Goal: Task Accomplishment & Management: Manage account settings

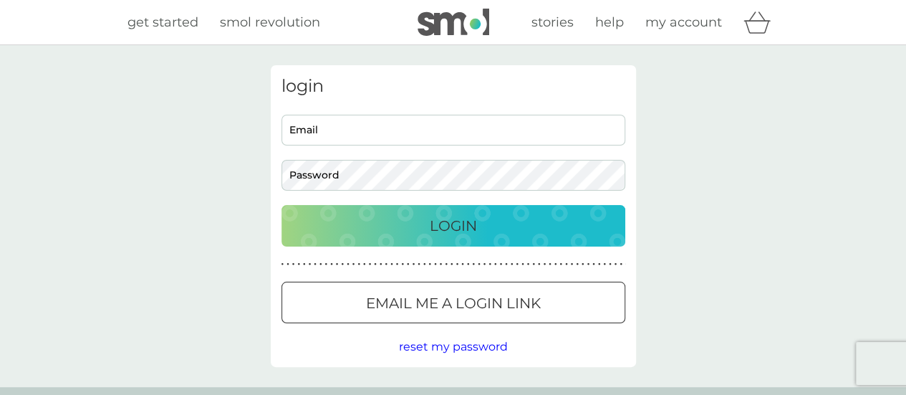
type input "maria.jones@embplc.com"
click at [436, 211] on button "Login" at bounding box center [454, 226] width 344 height 42
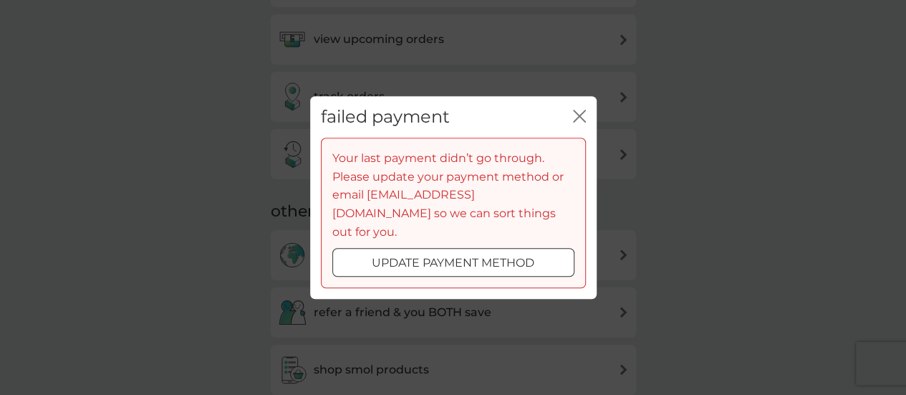
scroll to position [404, 0]
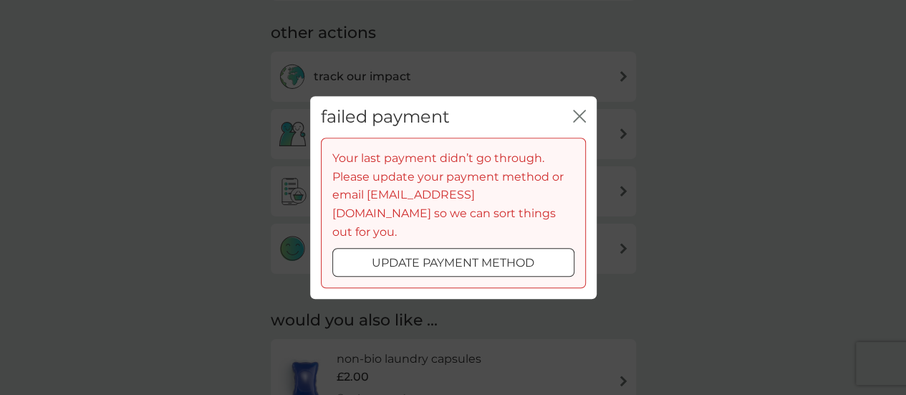
click at [578, 122] on icon "close" at bounding box center [577, 115] width 6 height 11
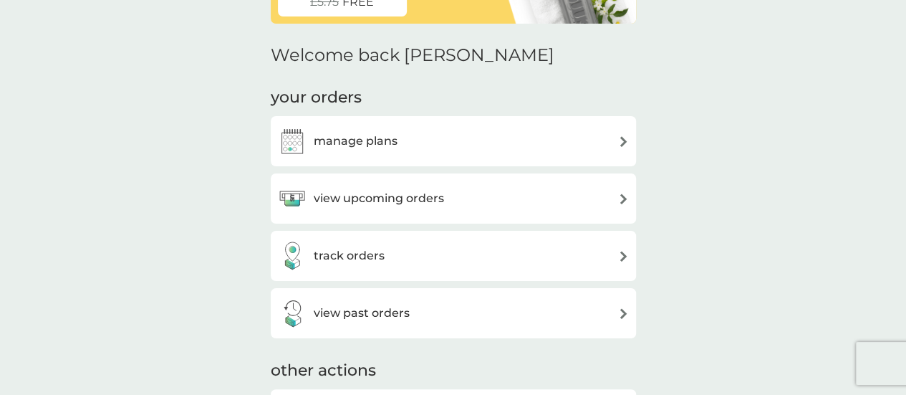
scroll to position [143, 0]
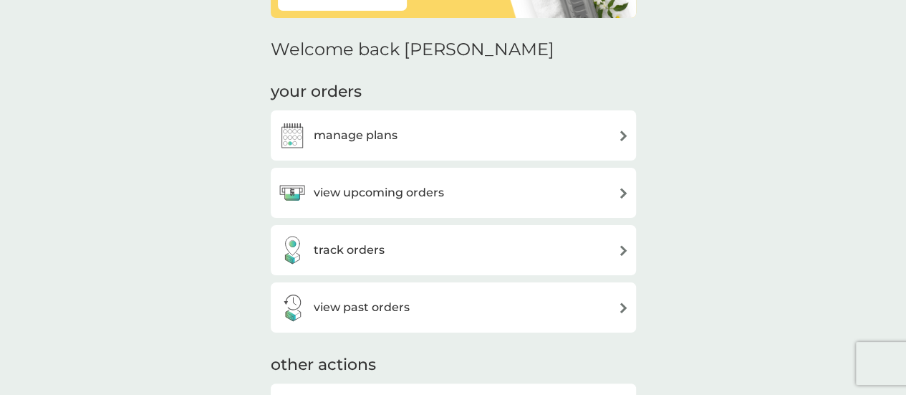
click at [365, 135] on h3 "manage plans" at bounding box center [356, 135] width 84 height 19
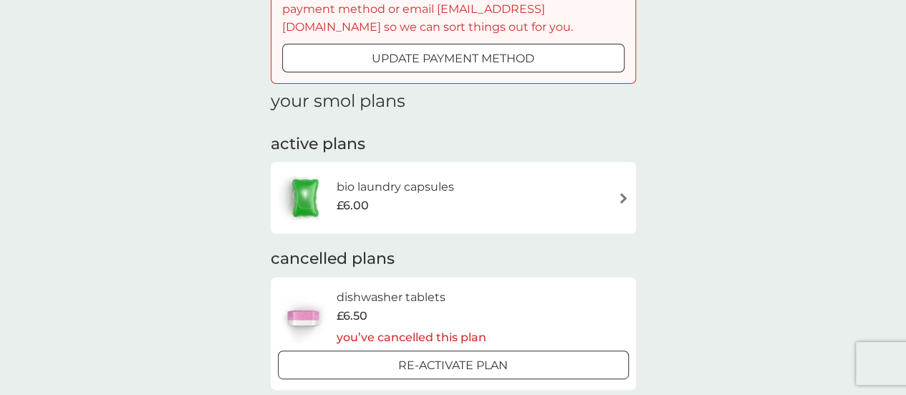
scroll to position [215, 0]
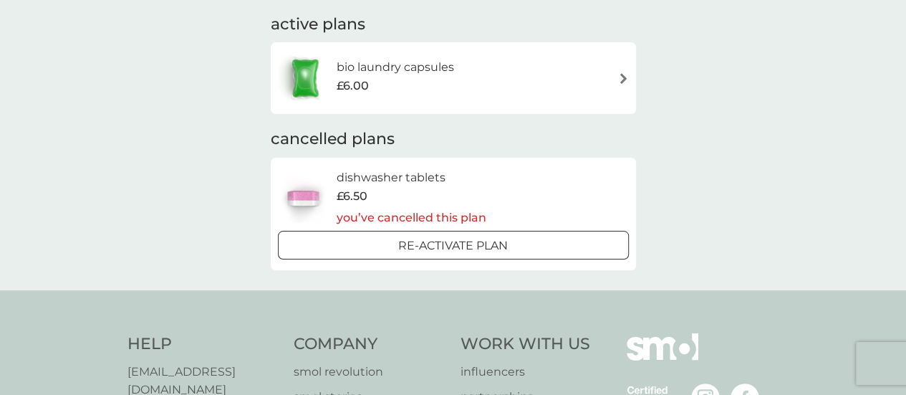
click at [619, 58] on div "bio laundry capsules £6.00" at bounding box center [453, 78] width 351 height 50
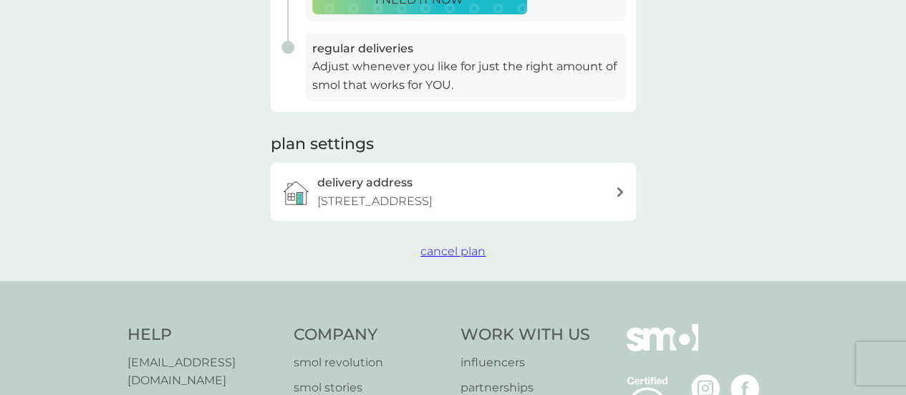
scroll to position [502, 0]
click at [460, 258] on span "cancel plan" at bounding box center [453, 251] width 65 height 14
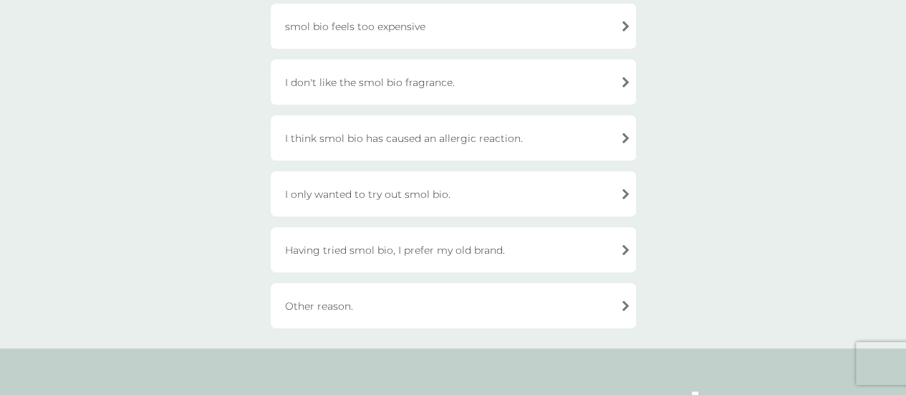
scroll to position [573, 0]
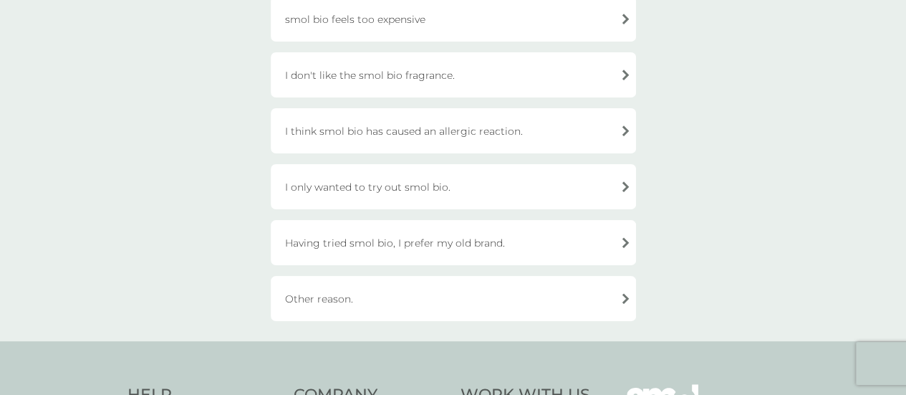
click at [360, 298] on div "Other reason." at bounding box center [453, 298] width 365 height 45
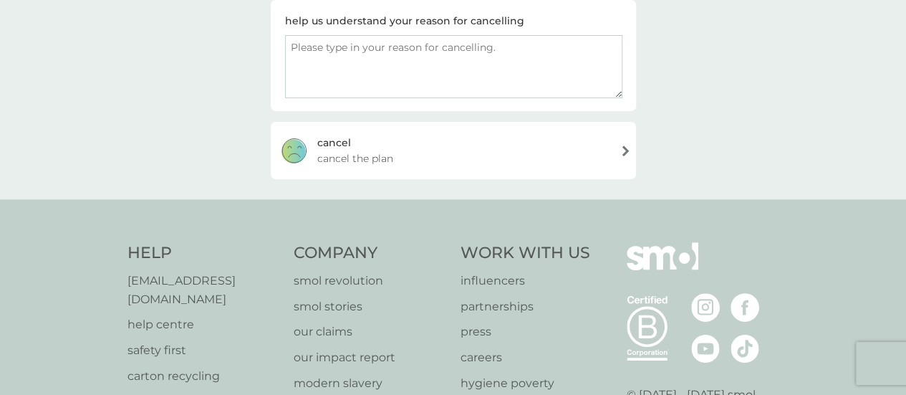
scroll to position [279, 0]
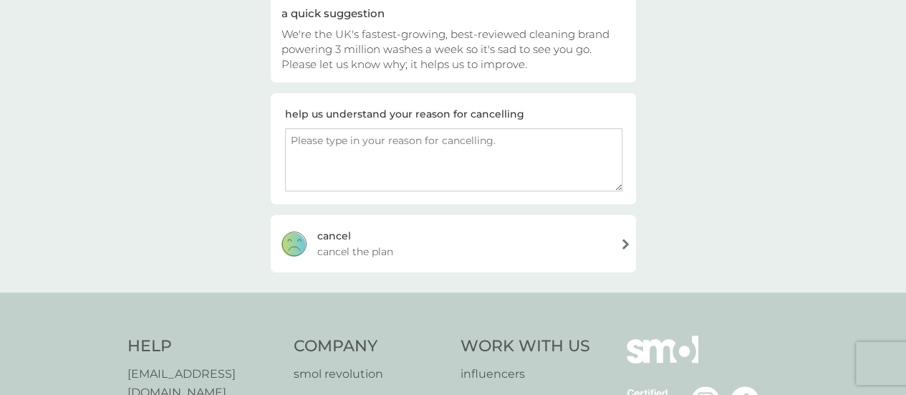
click at [403, 145] on textarea at bounding box center [453, 159] width 337 height 63
type textarea "Mo"
